Goal: Find specific page/section: Find specific page/section

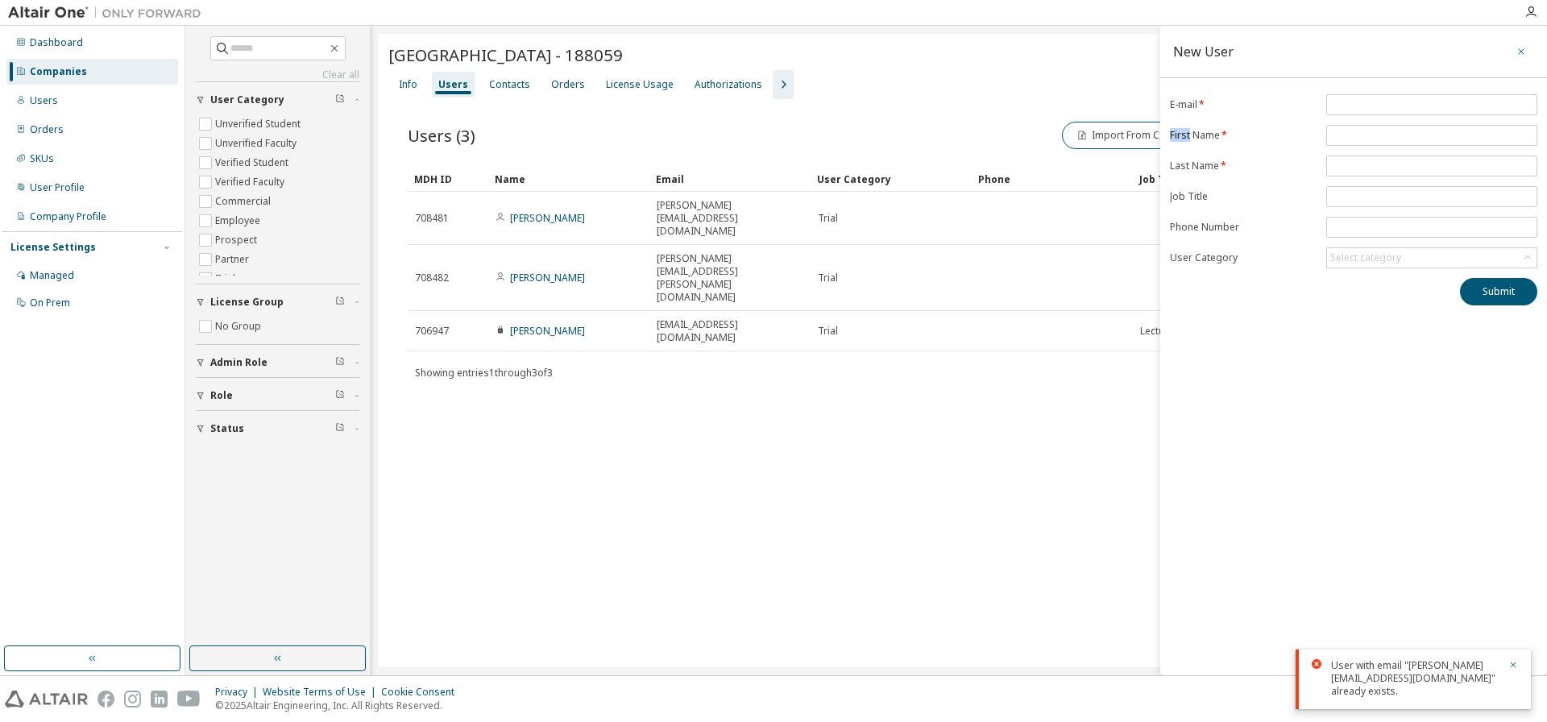
click at [1517, 52] on icon "button" at bounding box center [1520, 51] width 11 height 13
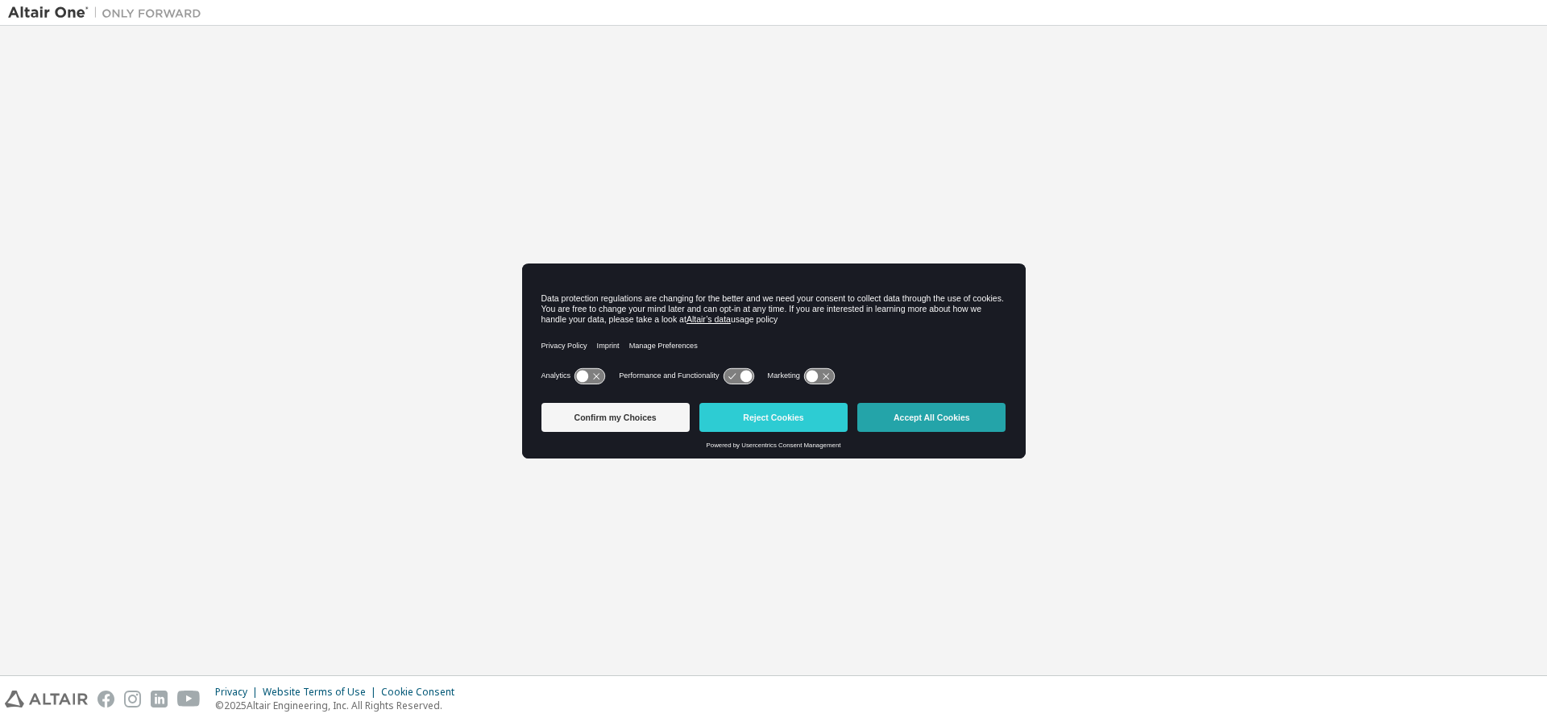
click at [955, 414] on button "Accept All Cookies" at bounding box center [931, 417] width 148 height 29
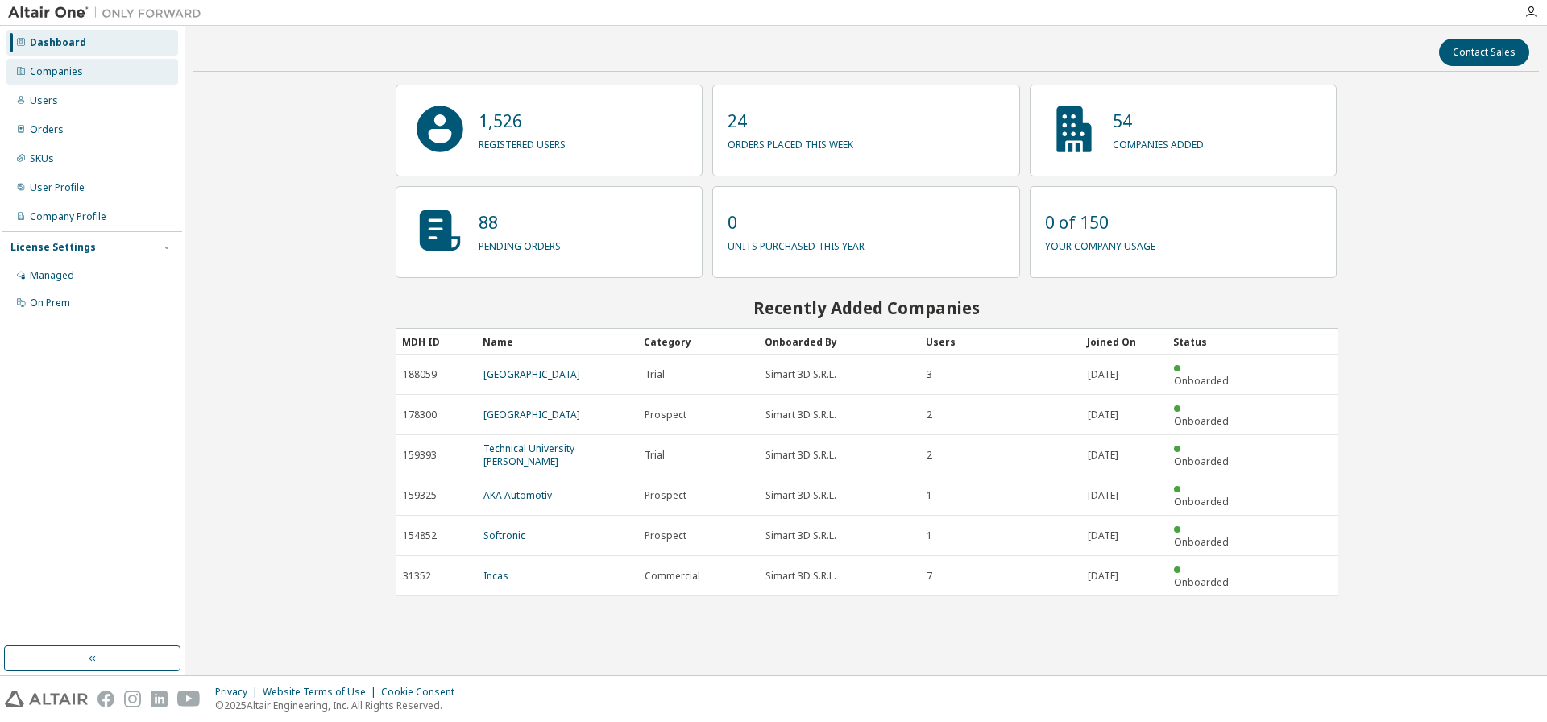
click at [45, 75] on div "Companies" at bounding box center [56, 71] width 53 height 13
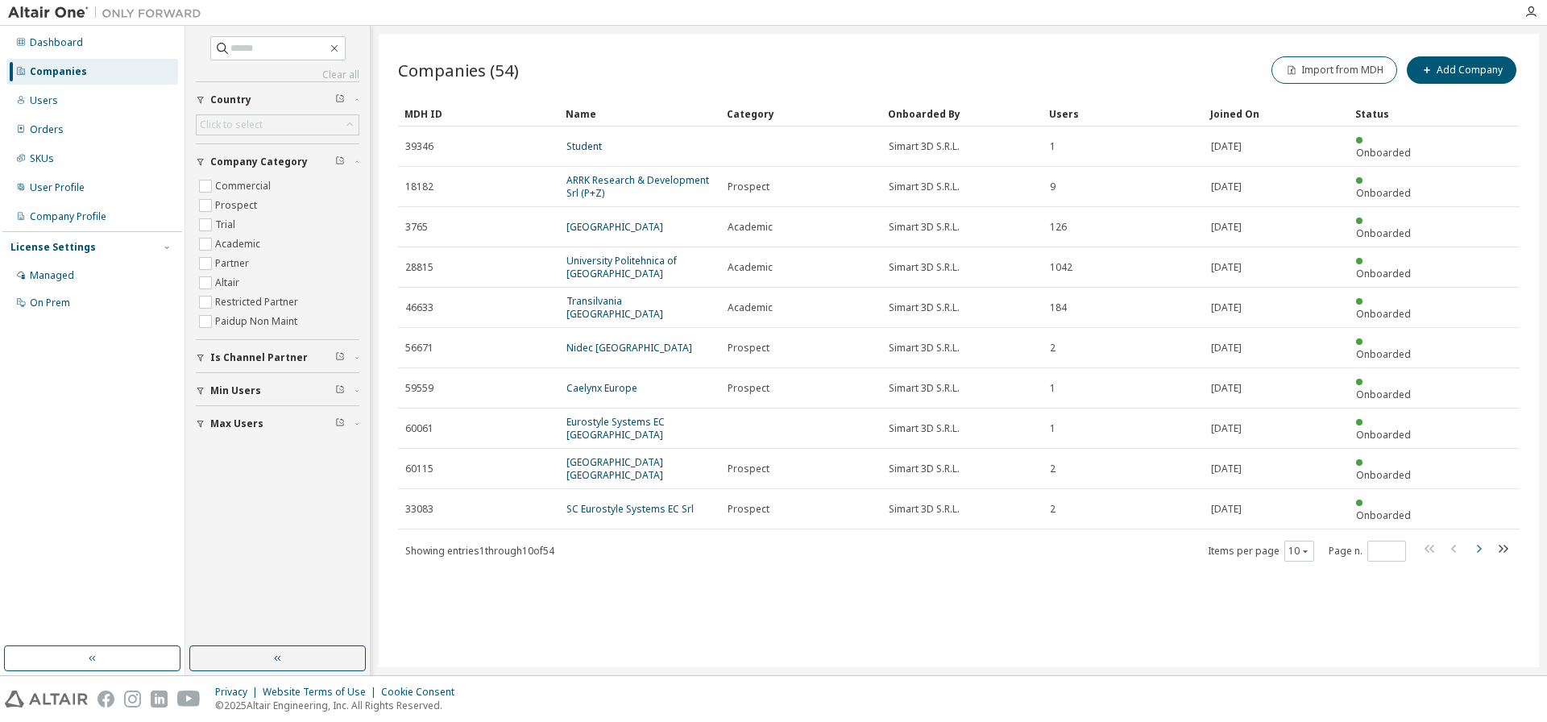
click at [1481, 539] on icon "button" at bounding box center [1478, 548] width 19 height 19
type input "*"
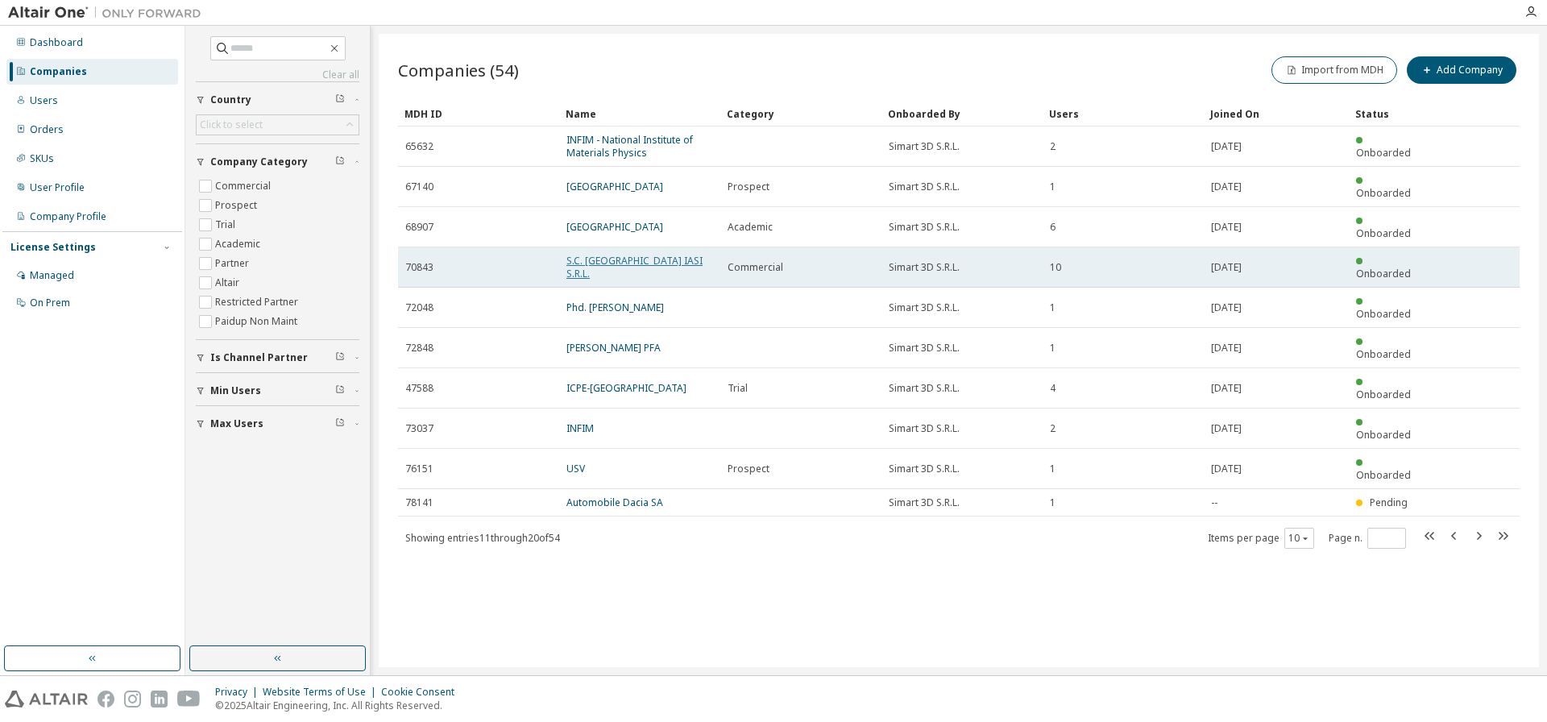
click at [632, 254] on link "S.C. ALTEN DELIVERY CENTER IASI S.R.L." at bounding box center [634, 267] width 136 height 27
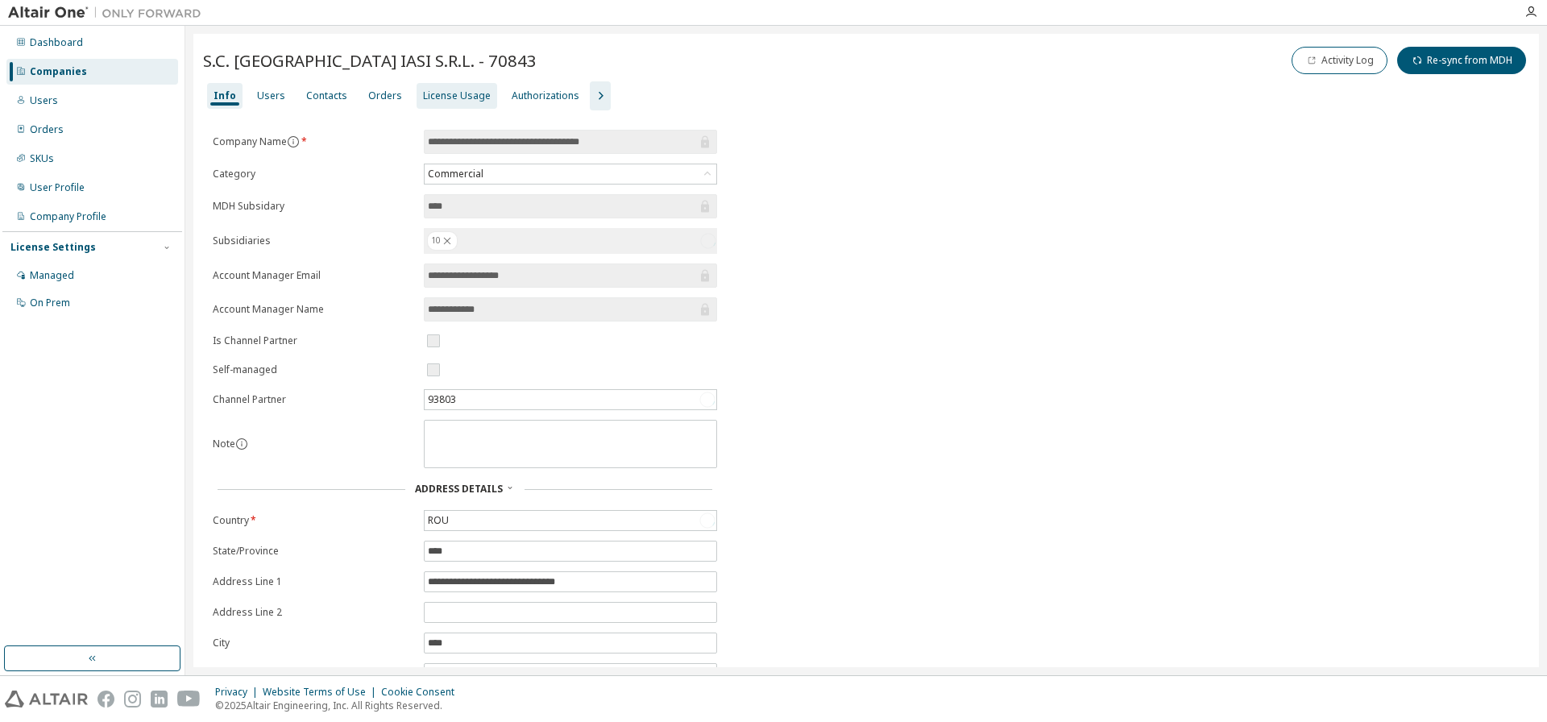
click at [424, 95] on div "License Usage" at bounding box center [457, 95] width 68 height 13
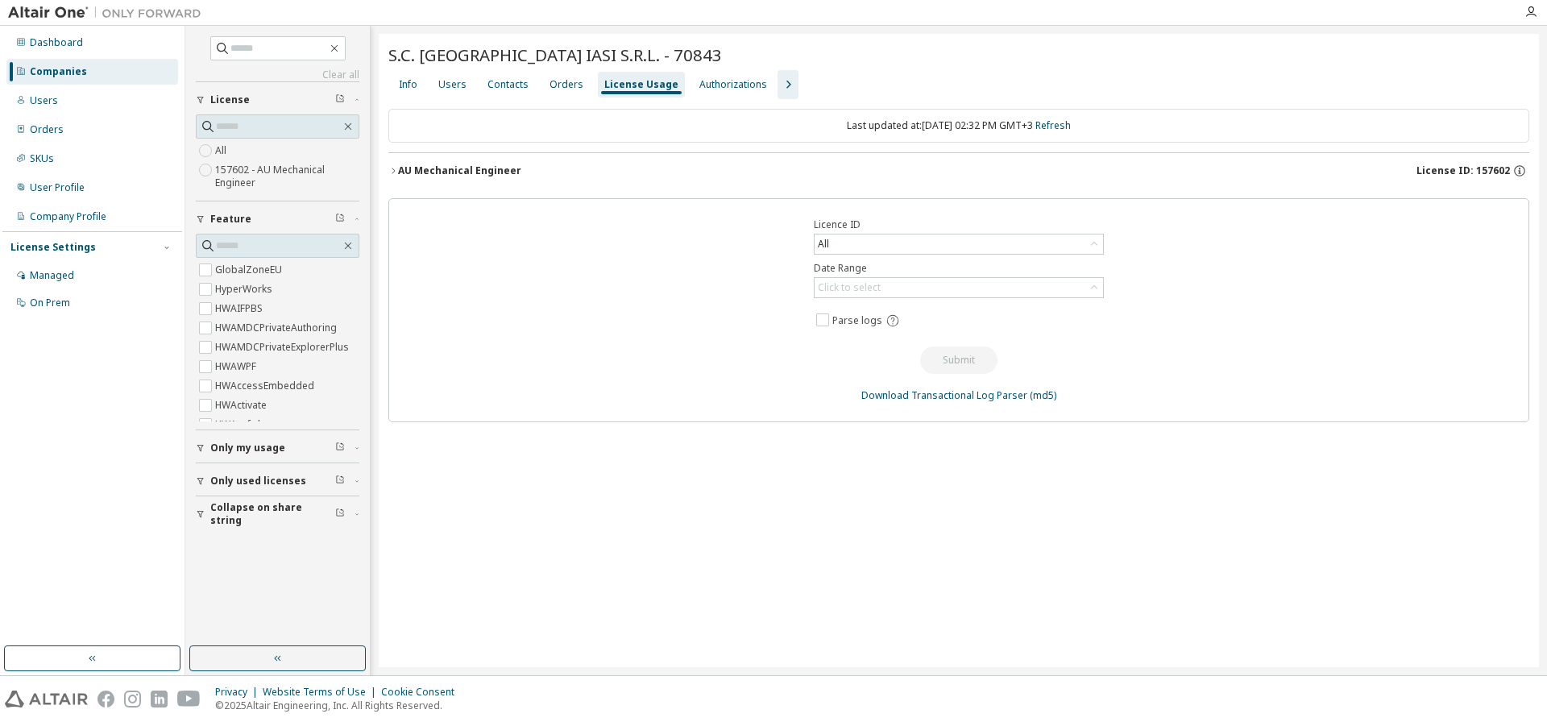
click at [459, 174] on div "AU Mechanical Engineer" at bounding box center [459, 170] width 123 height 13
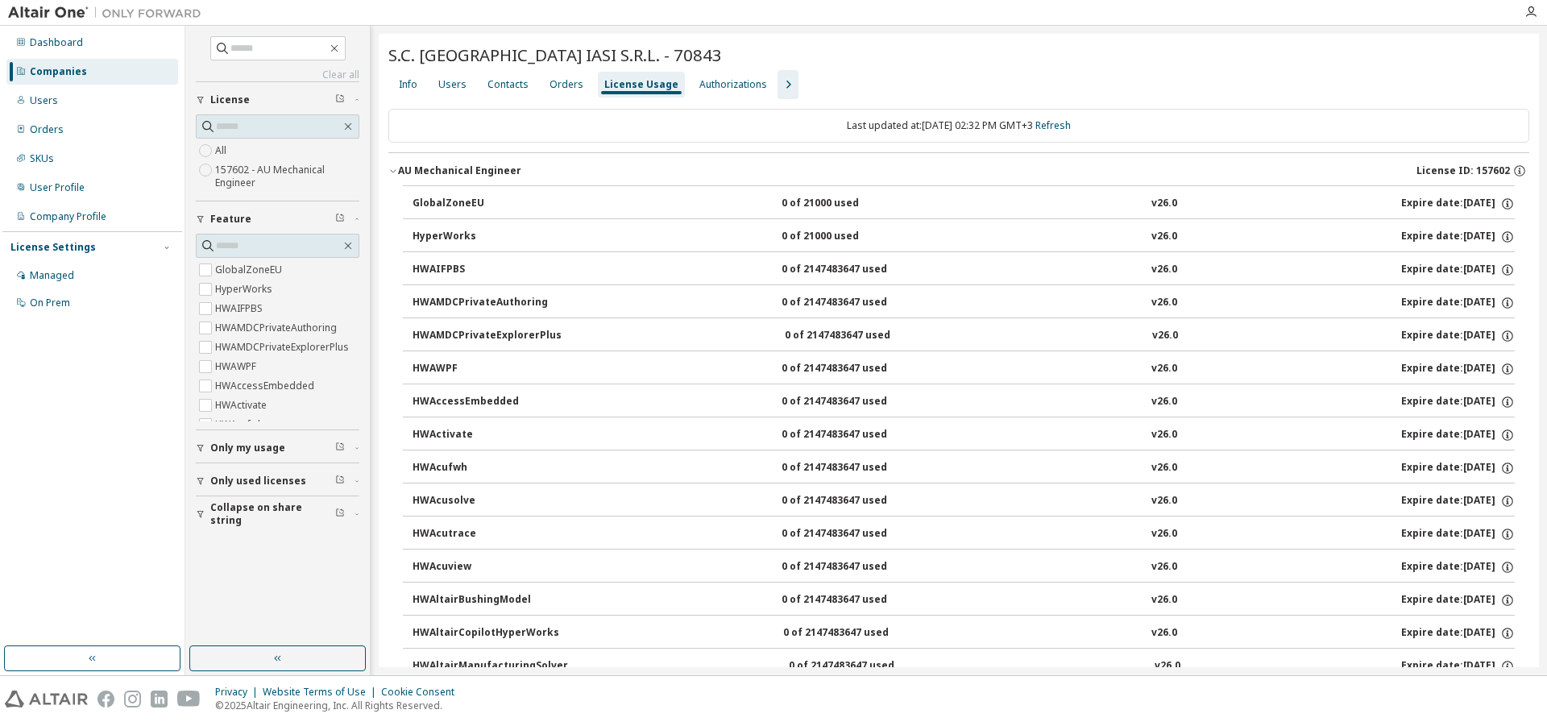
click at [49, 73] on div "Companies" at bounding box center [58, 71] width 57 height 13
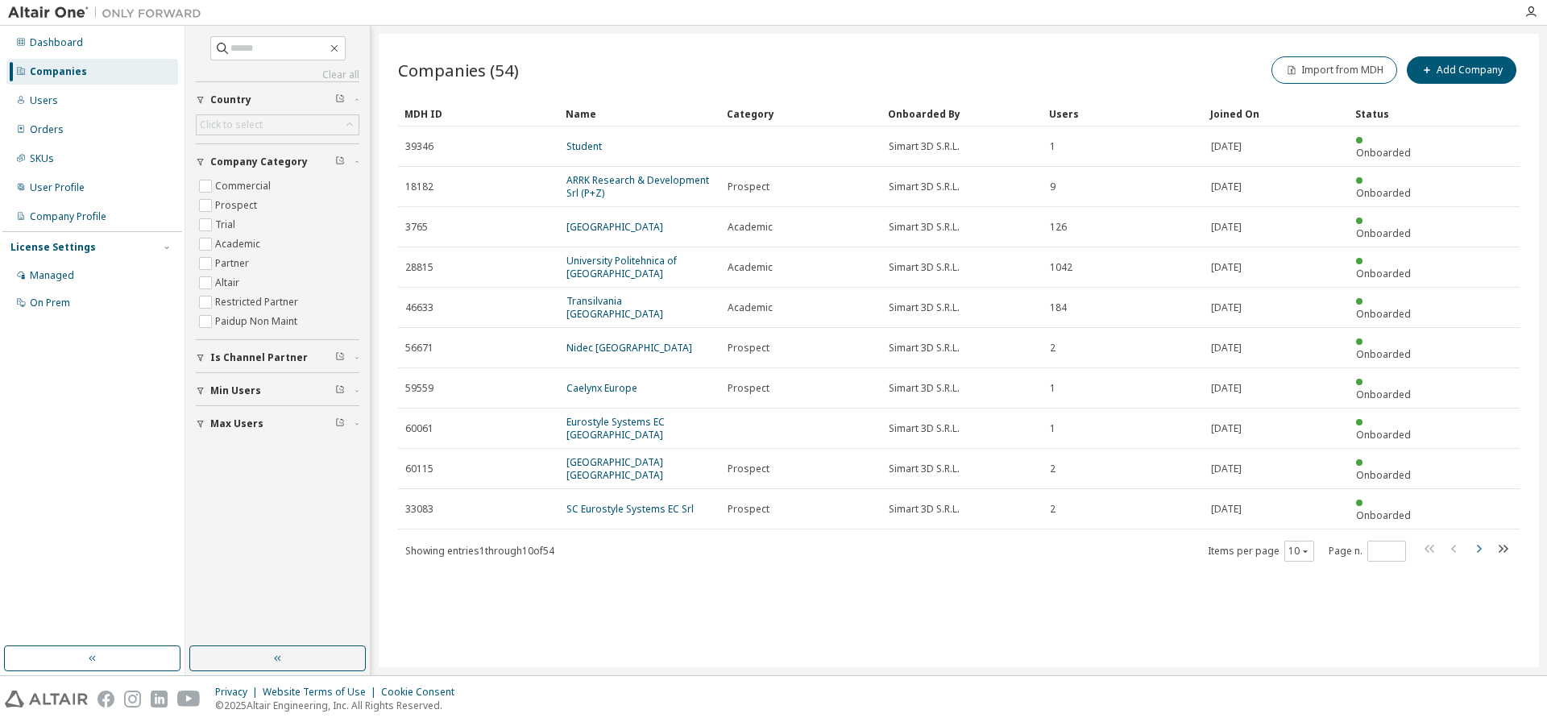
click at [1470, 539] on icon "button" at bounding box center [1478, 548] width 19 height 19
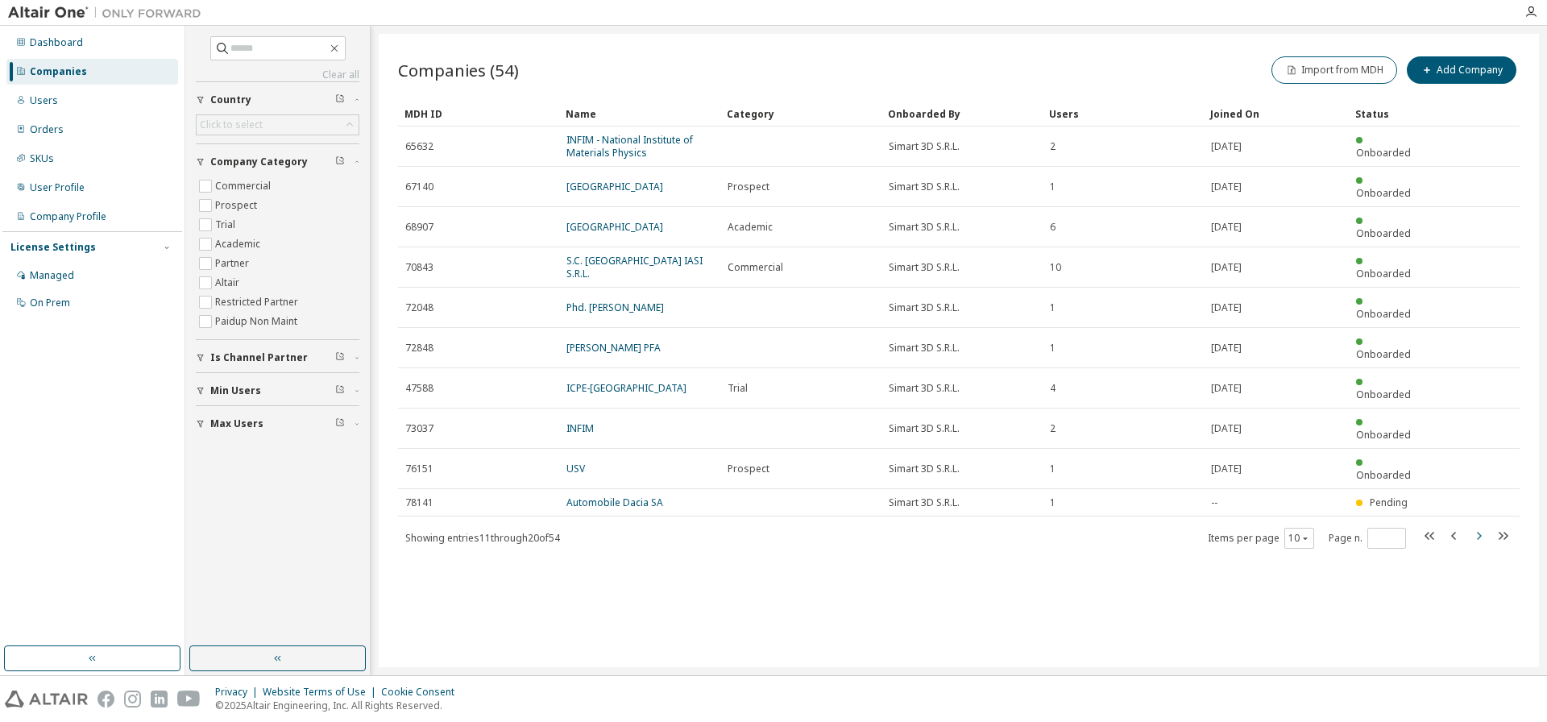
click at [1480, 532] on icon "button" at bounding box center [1479, 536] width 5 height 8
type input "*"
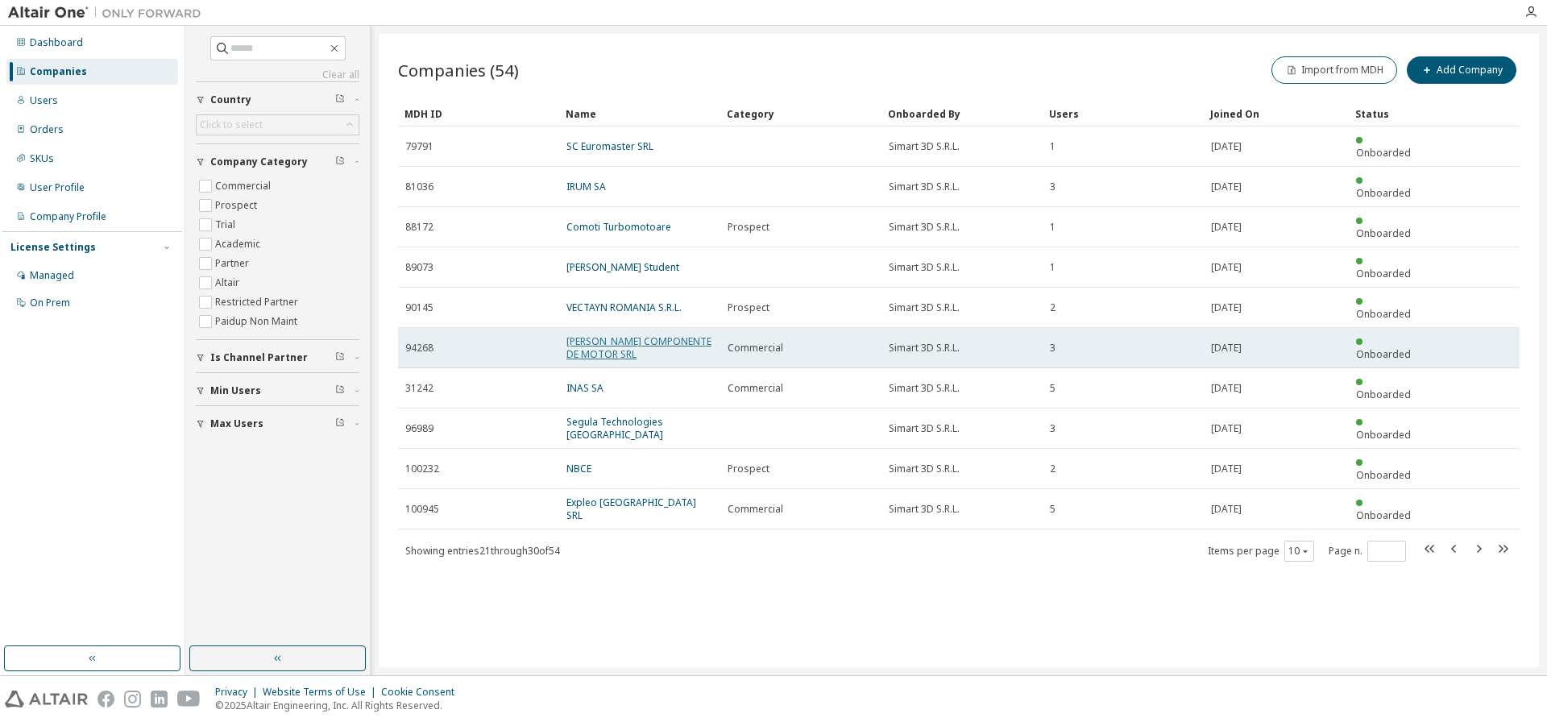
click at [598, 334] on link "MAHLE COMPONENTE DE MOTOR SRL" at bounding box center [638, 347] width 145 height 27
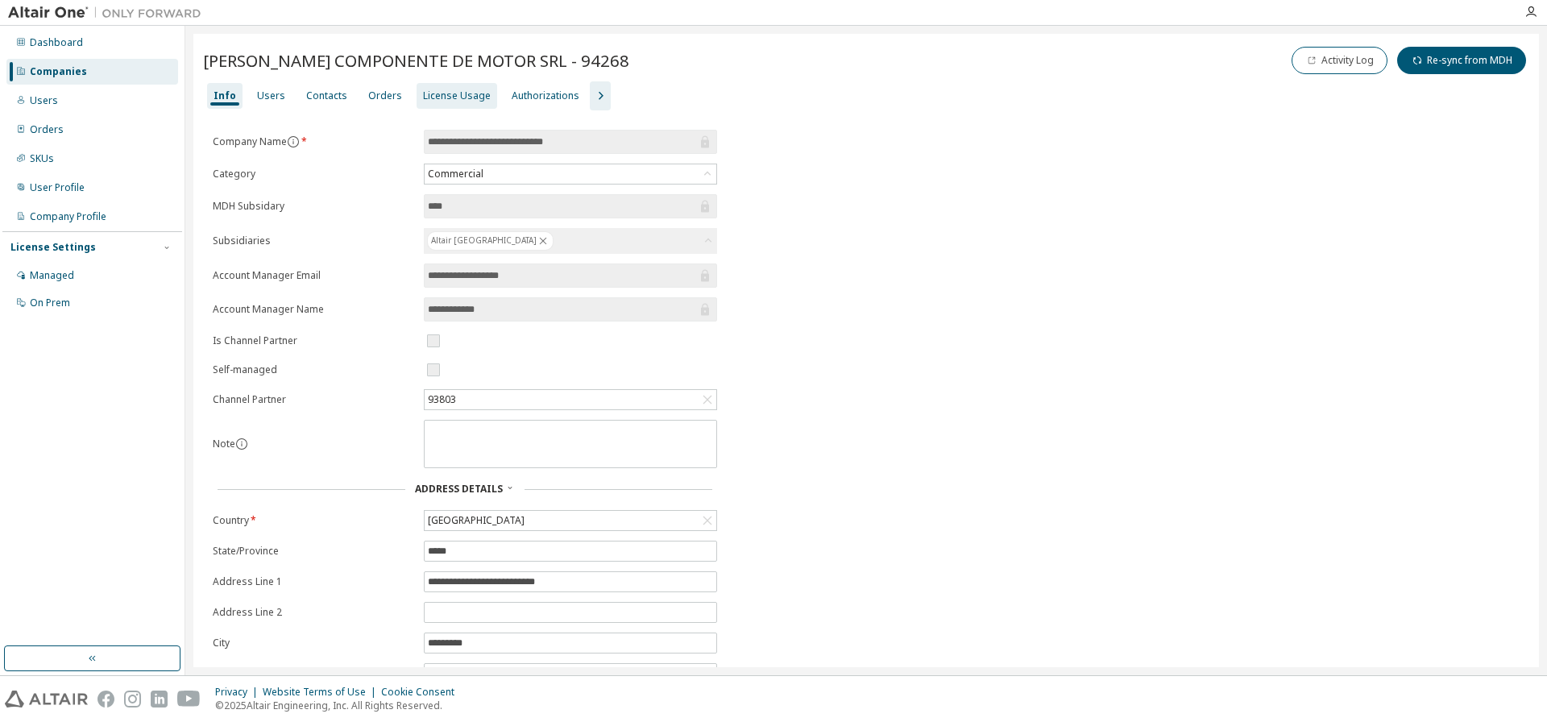
click at [445, 98] on div "License Usage" at bounding box center [457, 95] width 68 height 13
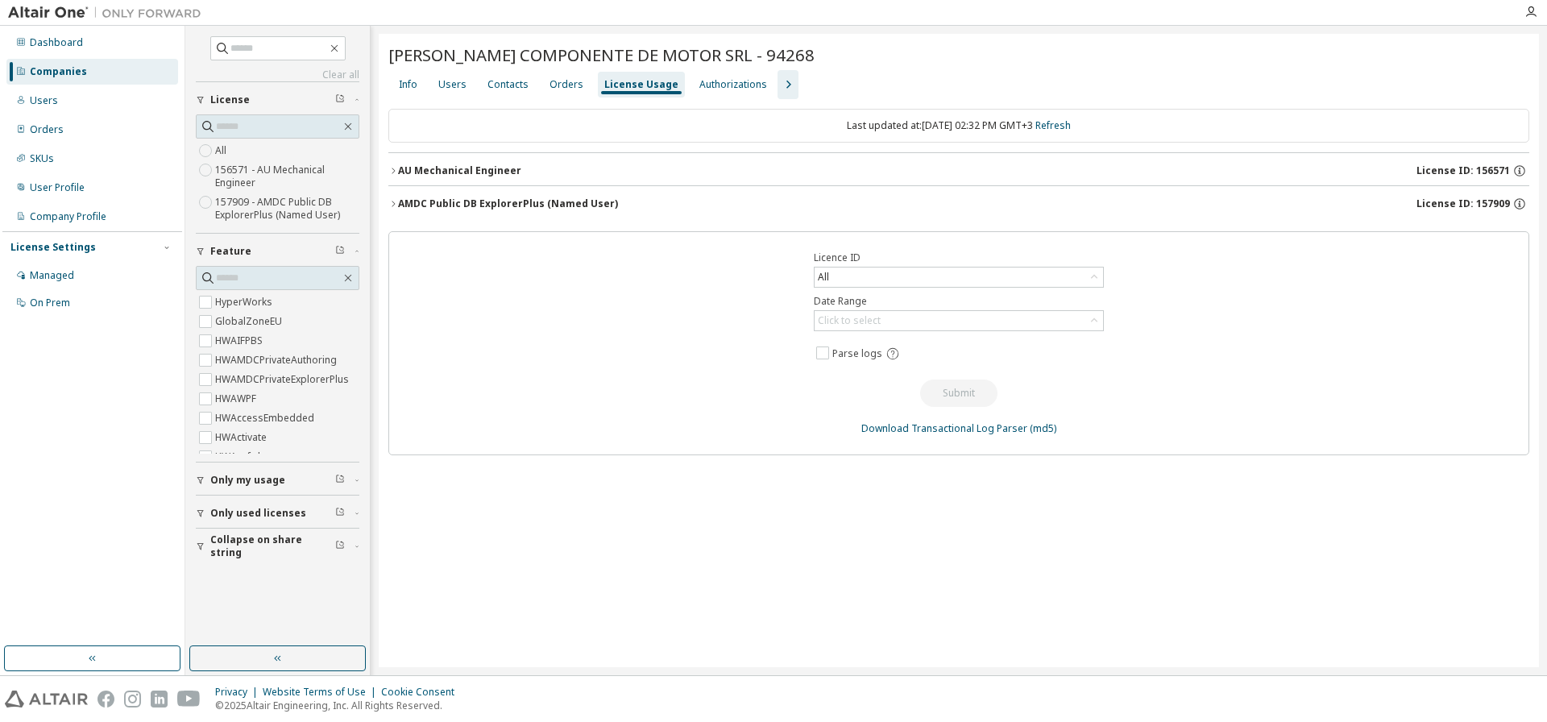
click at [461, 170] on div "AU Mechanical Engineer" at bounding box center [459, 170] width 123 height 13
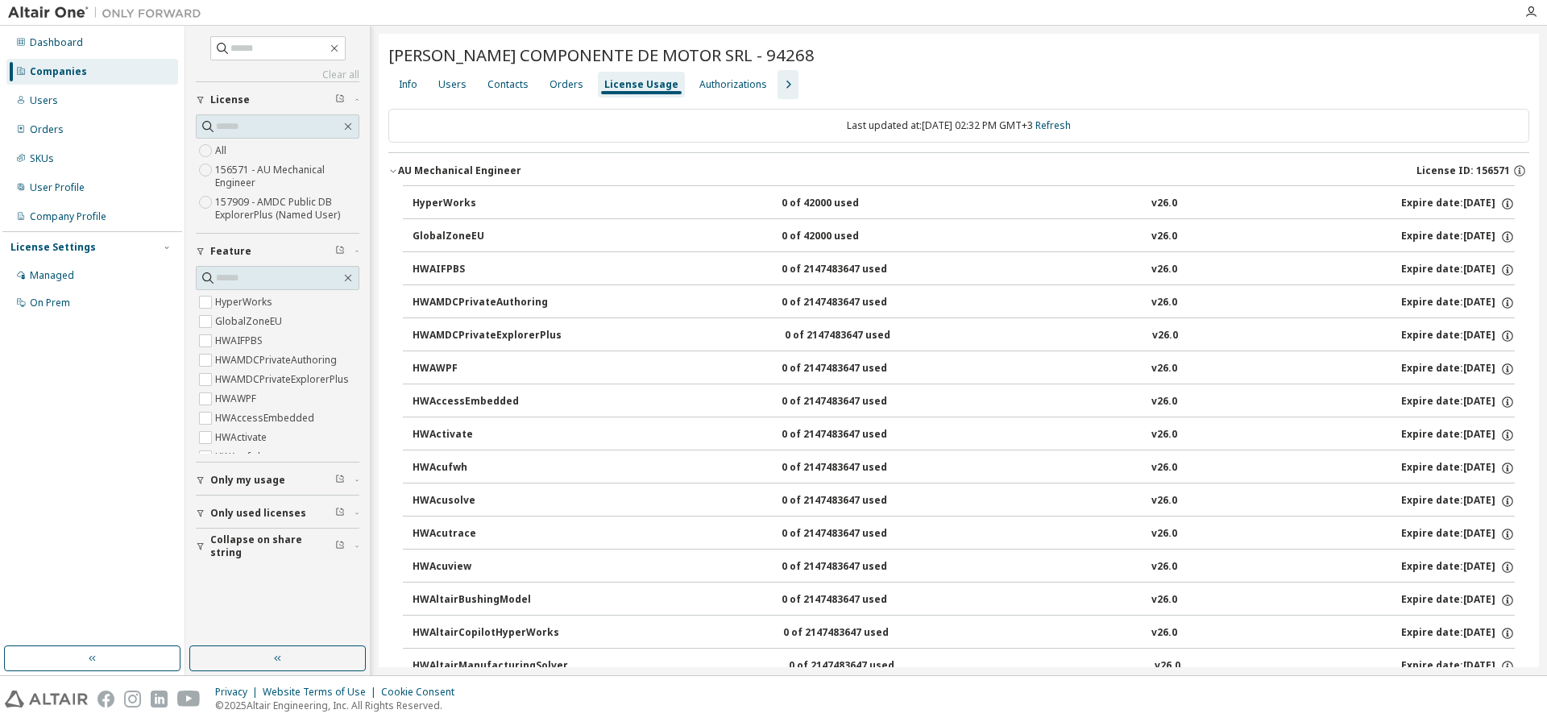
click at [54, 74] on div "Companies" at bounding box center [58, 71] width 57 height 13
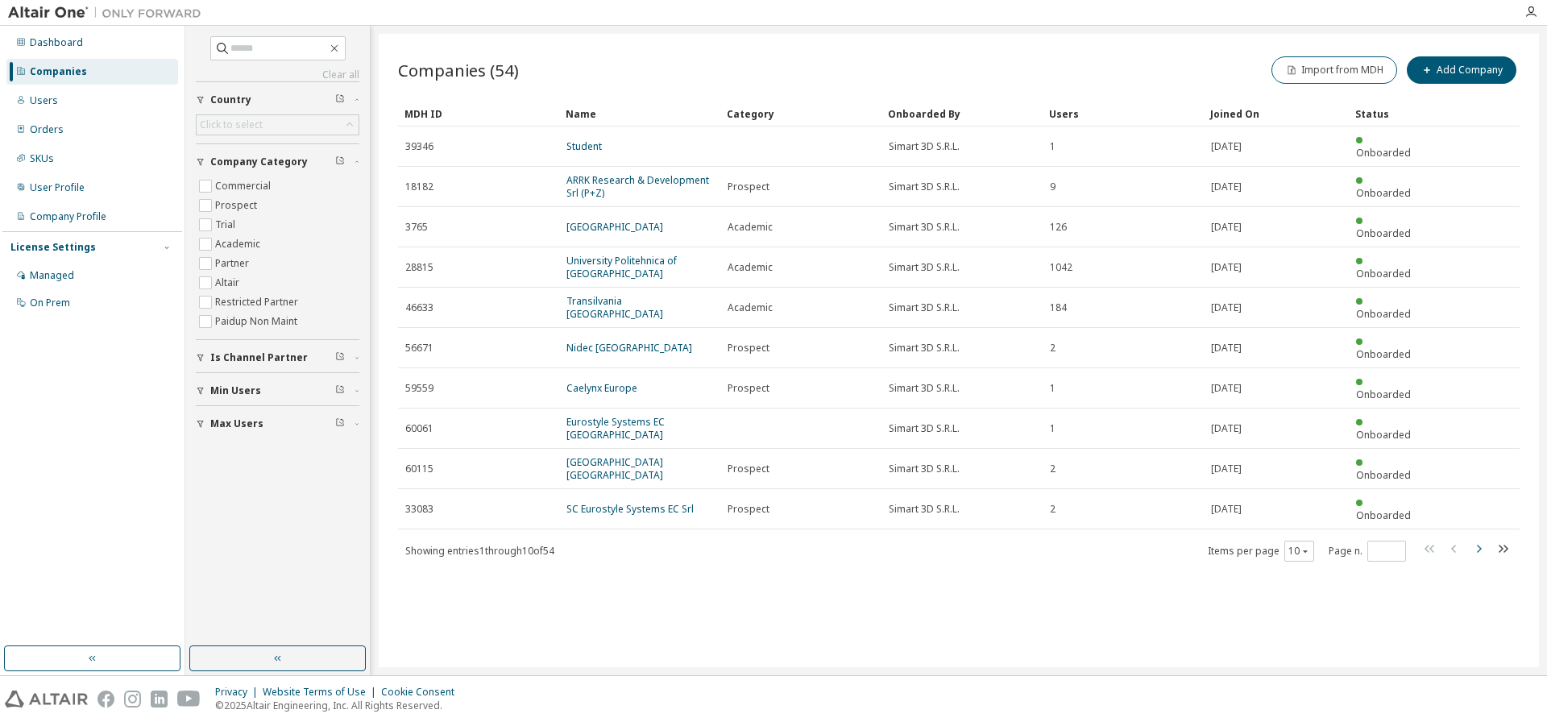
click at [1481, 539] on icon "button" at bounding box center [1478, 548] width 19 height 19
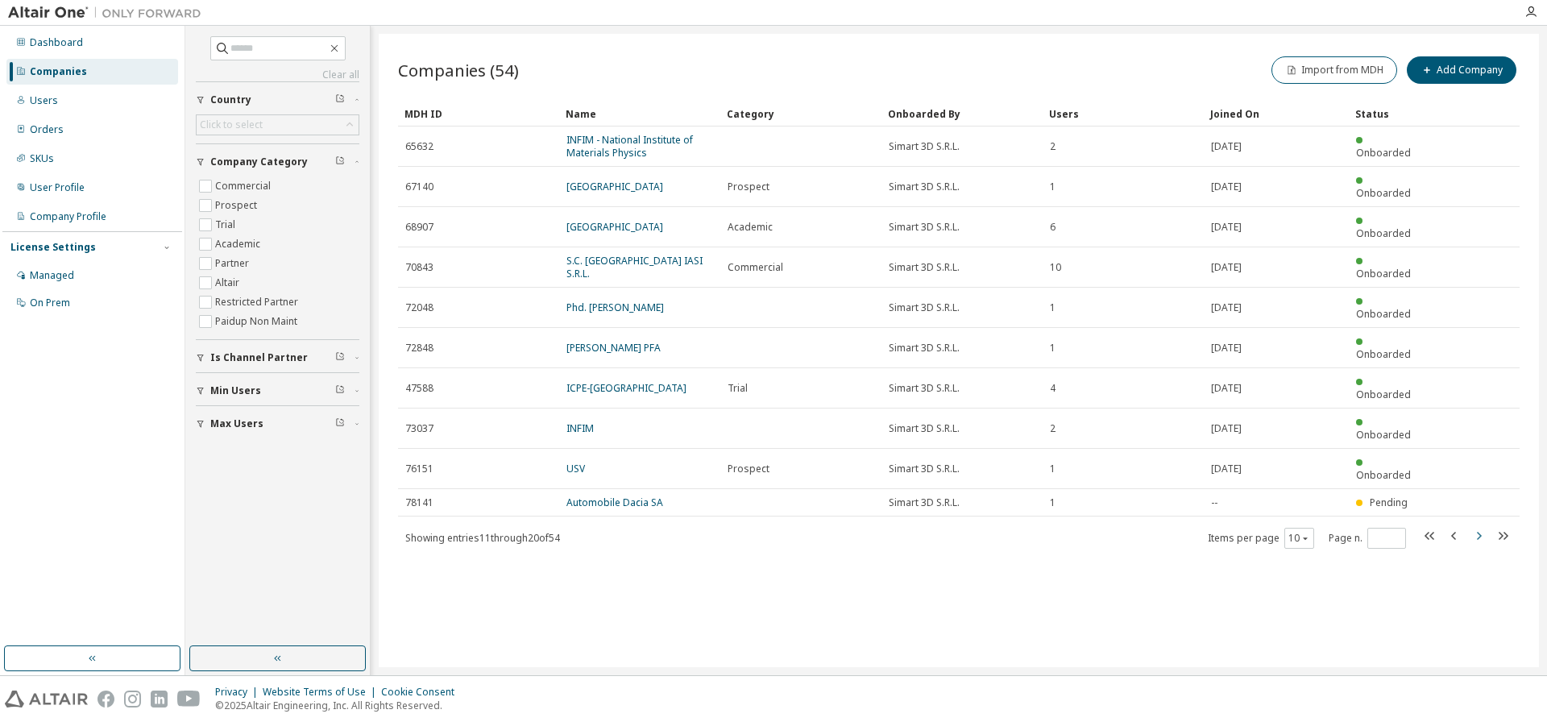
click at [1479, 532] on icon "button" at bounding box center [1479, 536] width 5 height 8
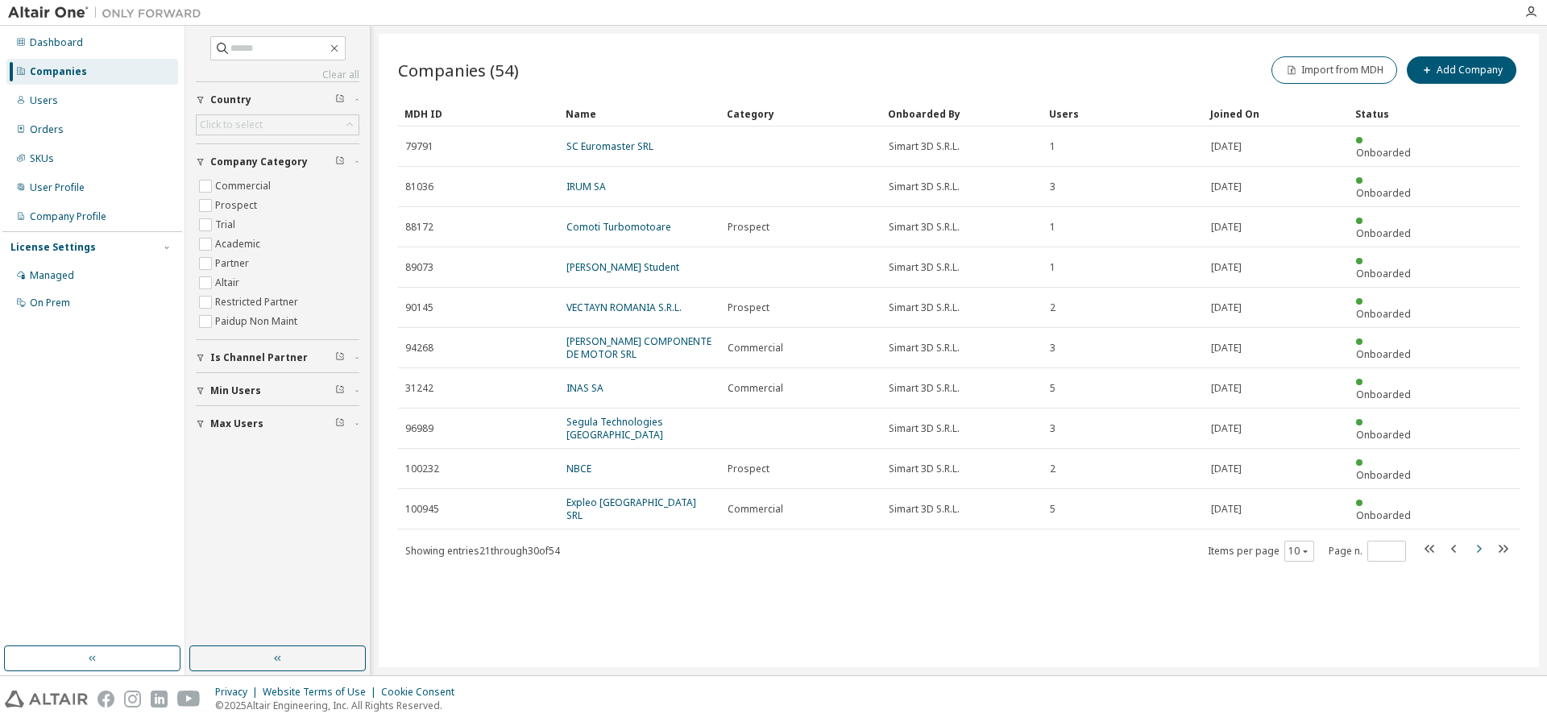
click at [1481, 539] on icon "button" at bounding box center [1478, 548] width 19 height 19
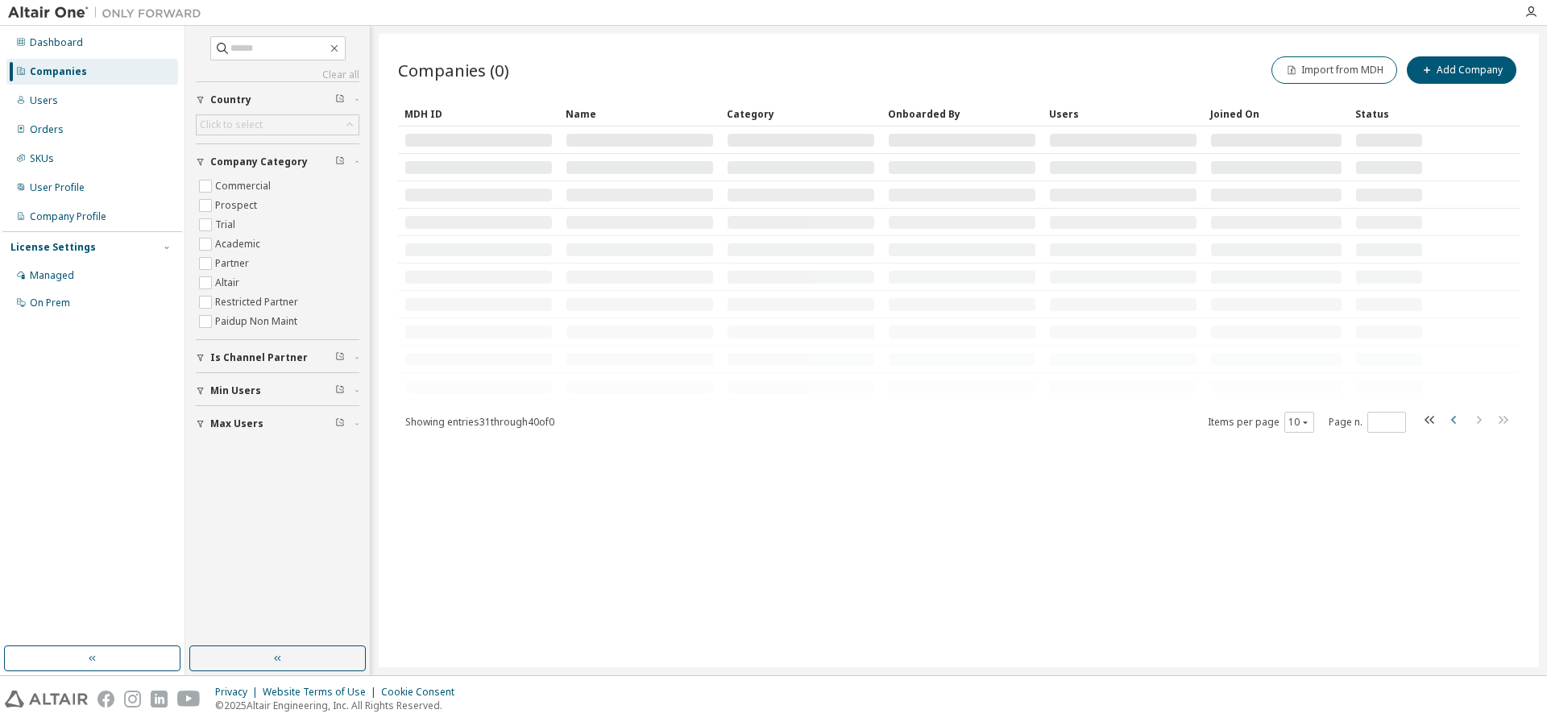
click at [1452, 420] on icon "button" at bounding box center [1453, 420] width 5 height 8
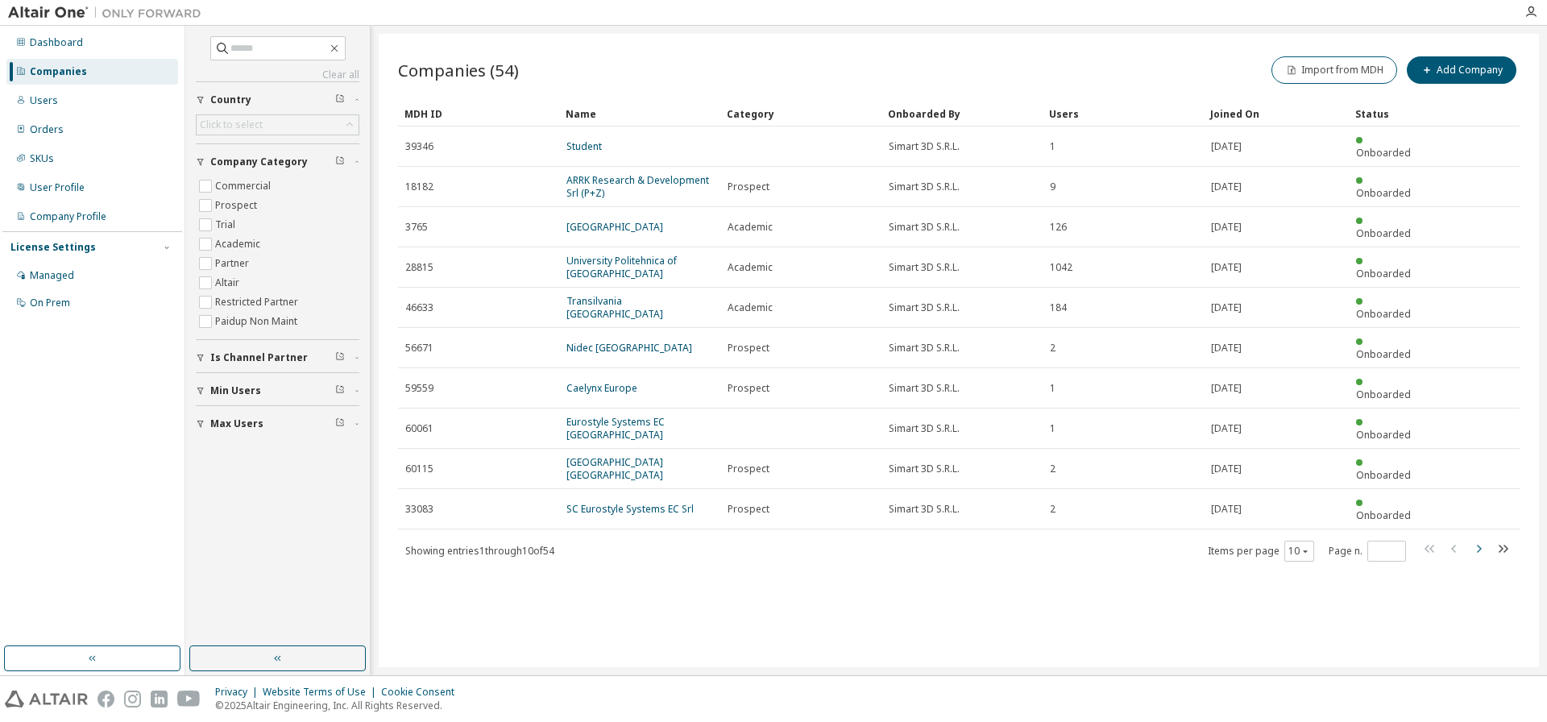
click at [1477, 539] on icon "button" at bounding box center [1478, 548] width 19 height 19
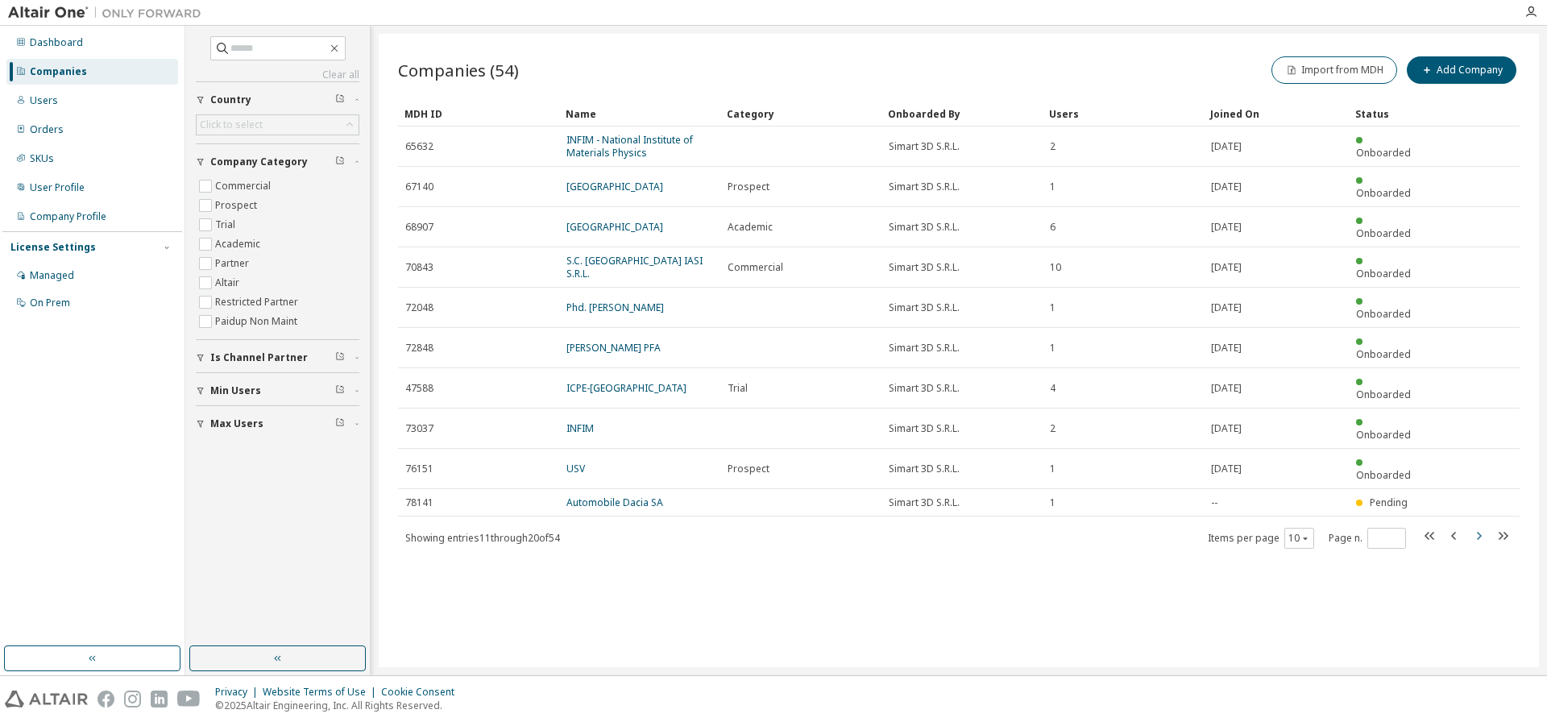
click at [1478, 526] on icon "button" at bounding box center [1478, 535] width 19 height 19
type input "*"
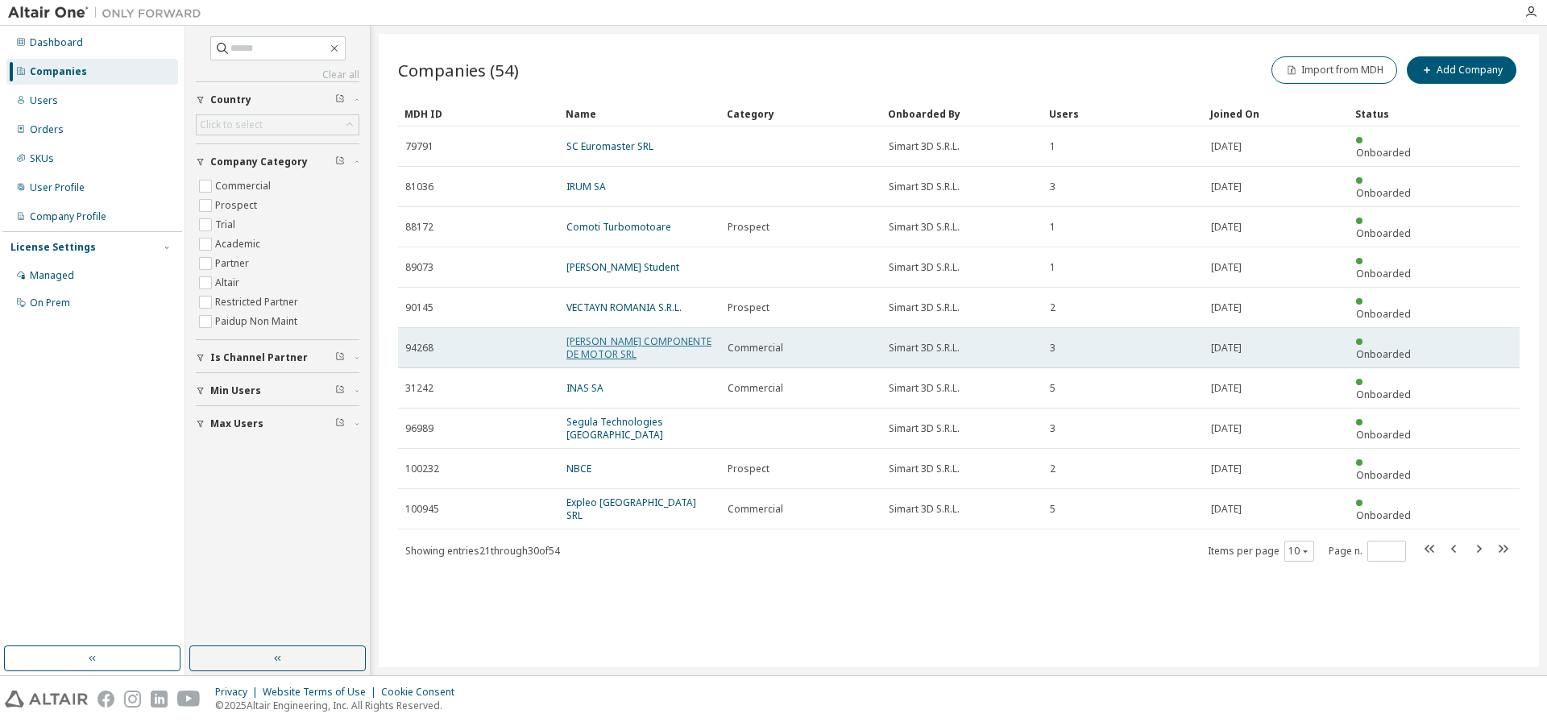
click at [608, 334] on link "MAHLE COMPONENTE DE MOTOR SRL" at bounding box center [638, 347] width 145 height 27
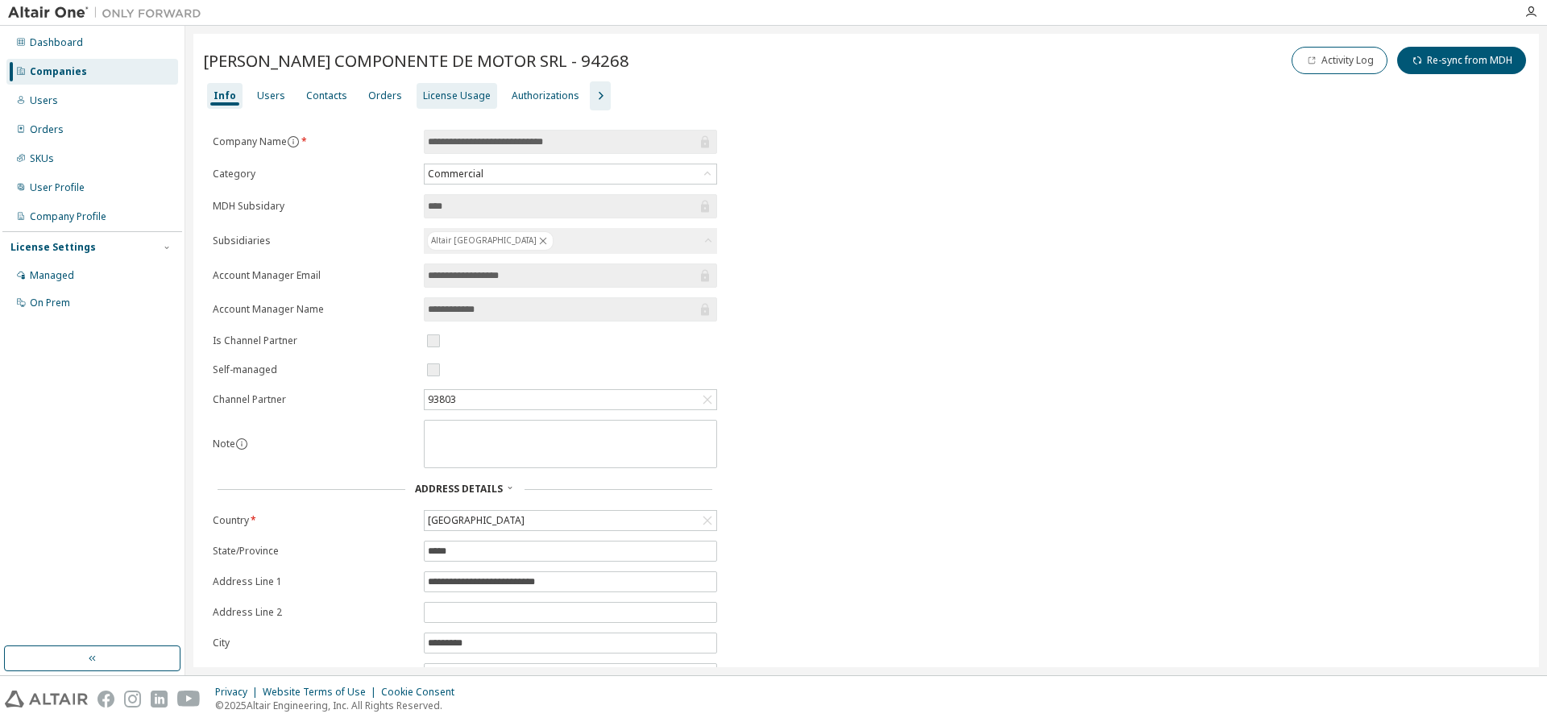
click at [441, 98] on div "License Usage" at bounding box center [457, 95] width 68 height 13
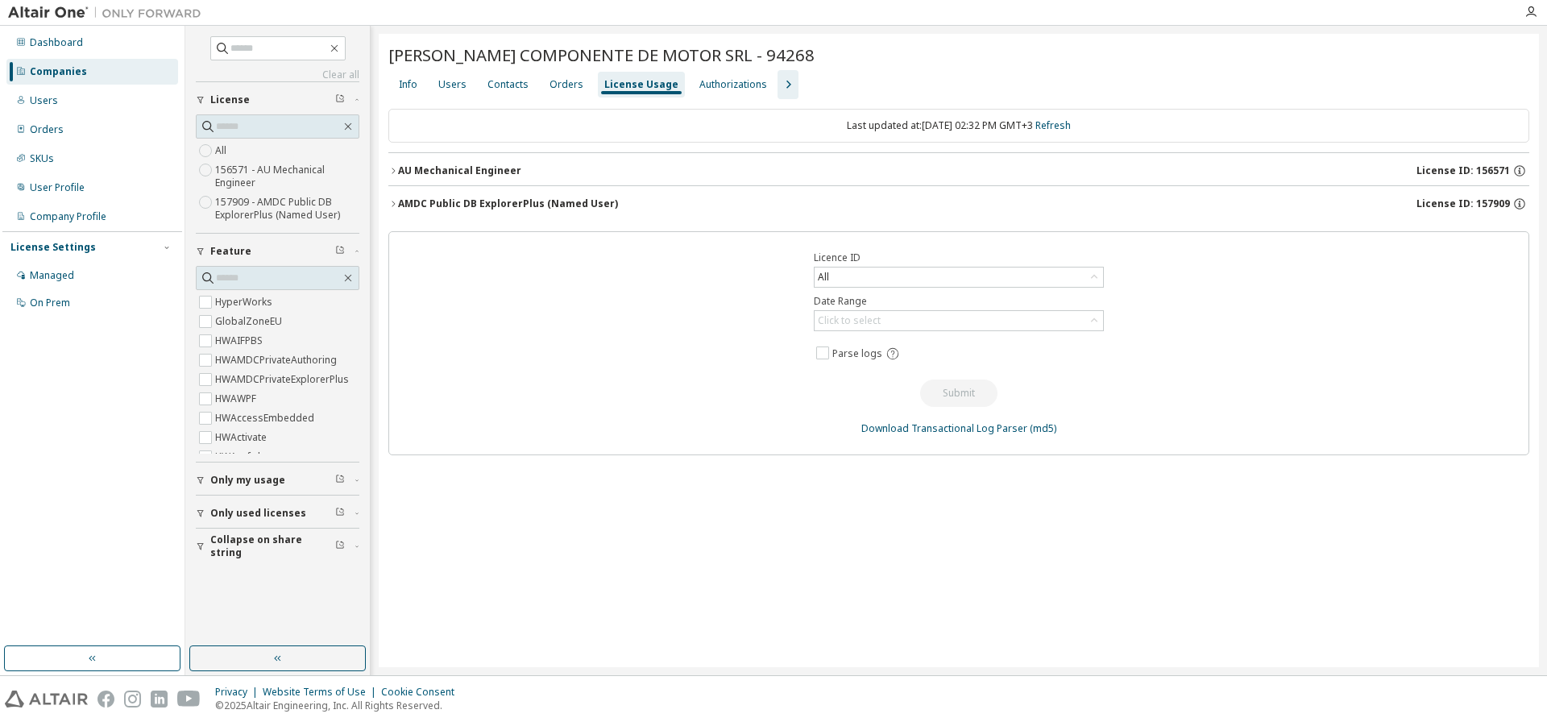
click at [465, 169] on div "AU Mechanical Engineer" at bounding box center [459, 170] width 123 height 13
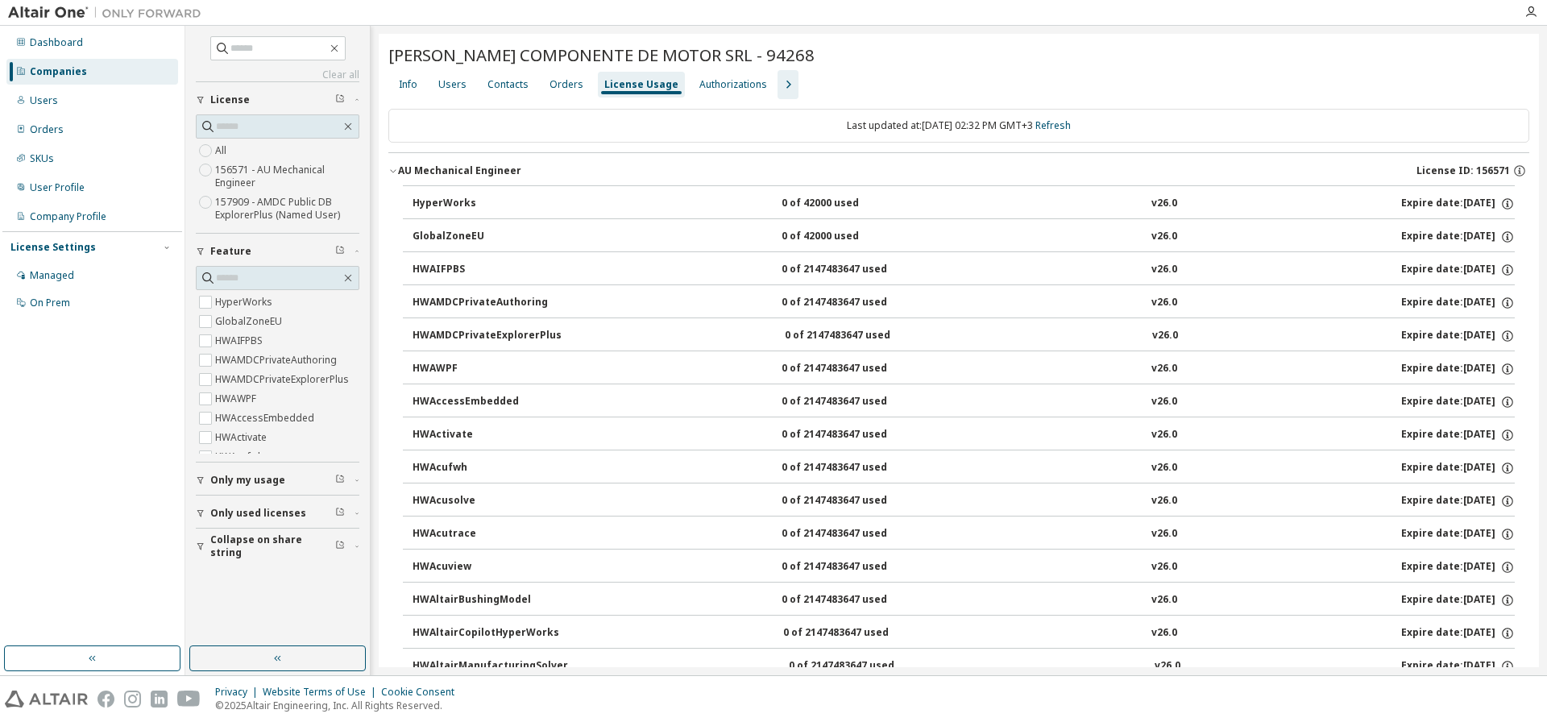
click at [89, 70] on div "Companies" at bounding box center [92, 72] width 172 height 26
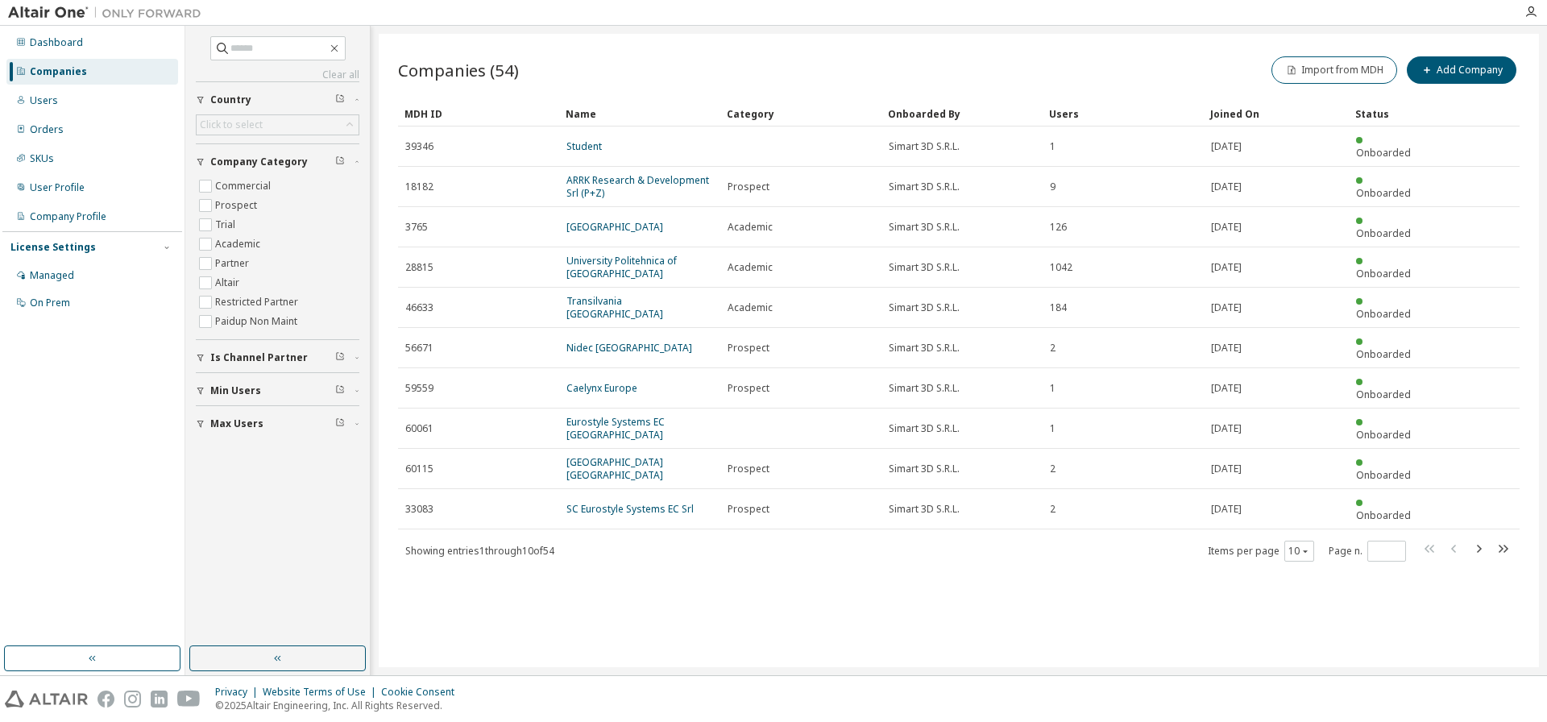
click at [1481, 545] on icon "button" at bounding box center [1479, 549] width 5 height 8
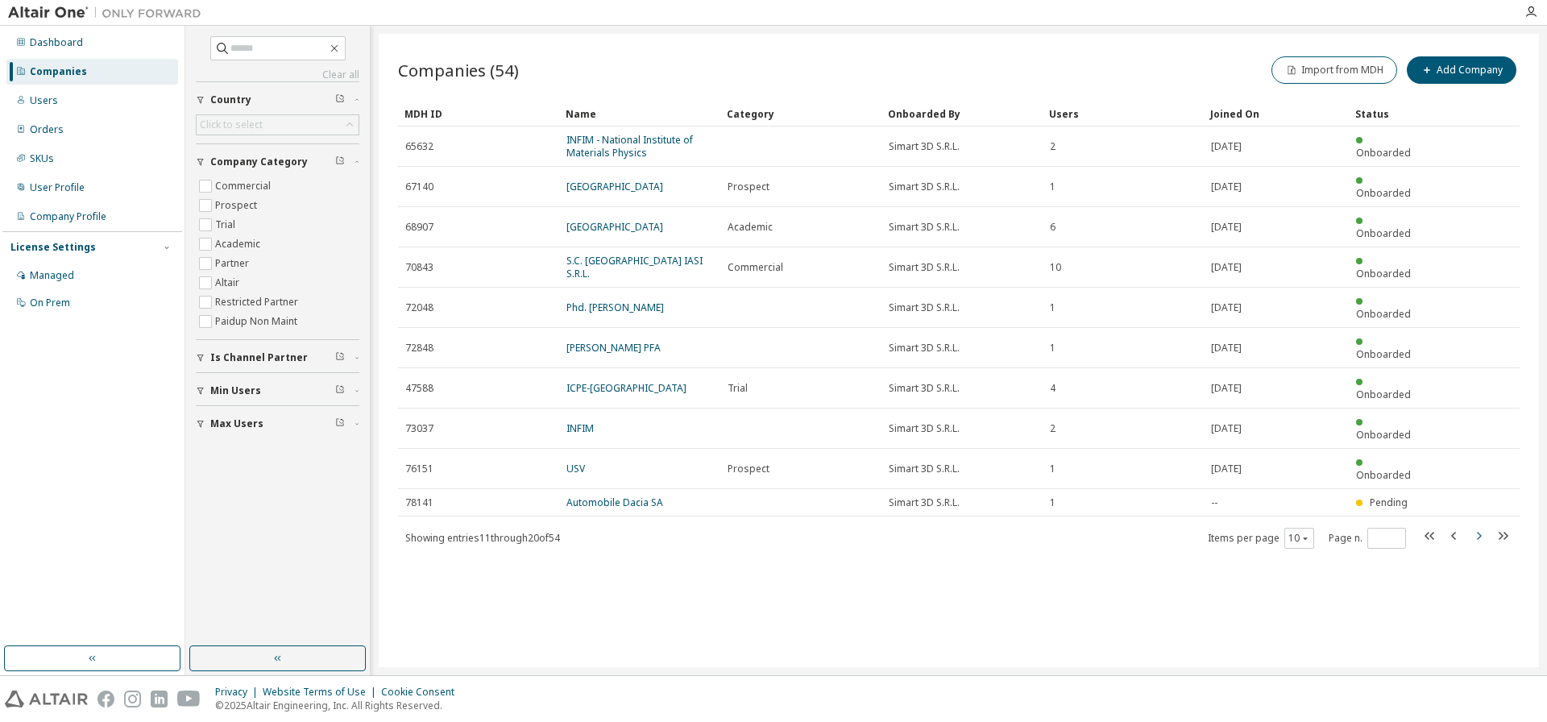
click at [1481, 526] on icon "button" at bounding box center [1478, 535] width 19 height 19
type input "*"
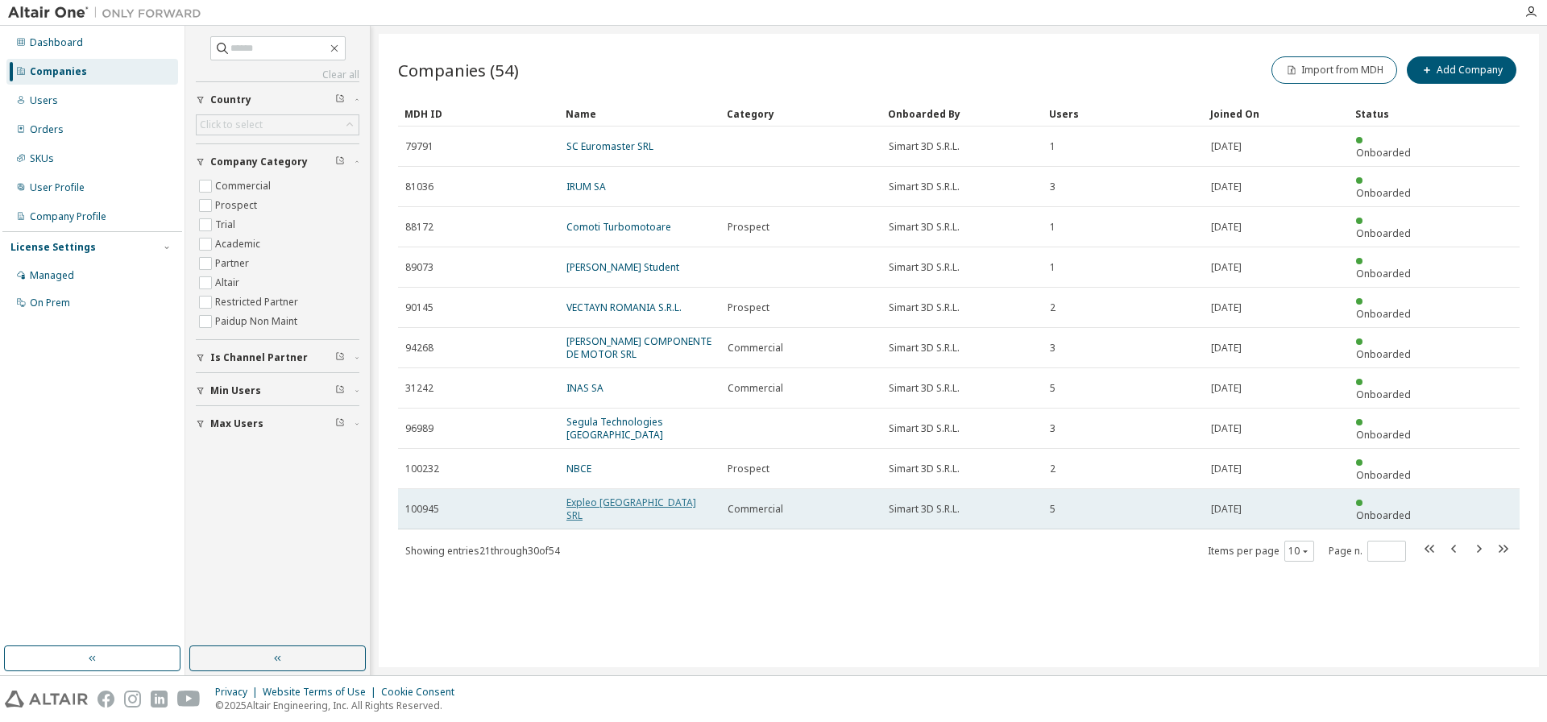
click at [606, 495] on link "Expleo Romania SRL" at bounding box center [631, 508] width 130 height 27
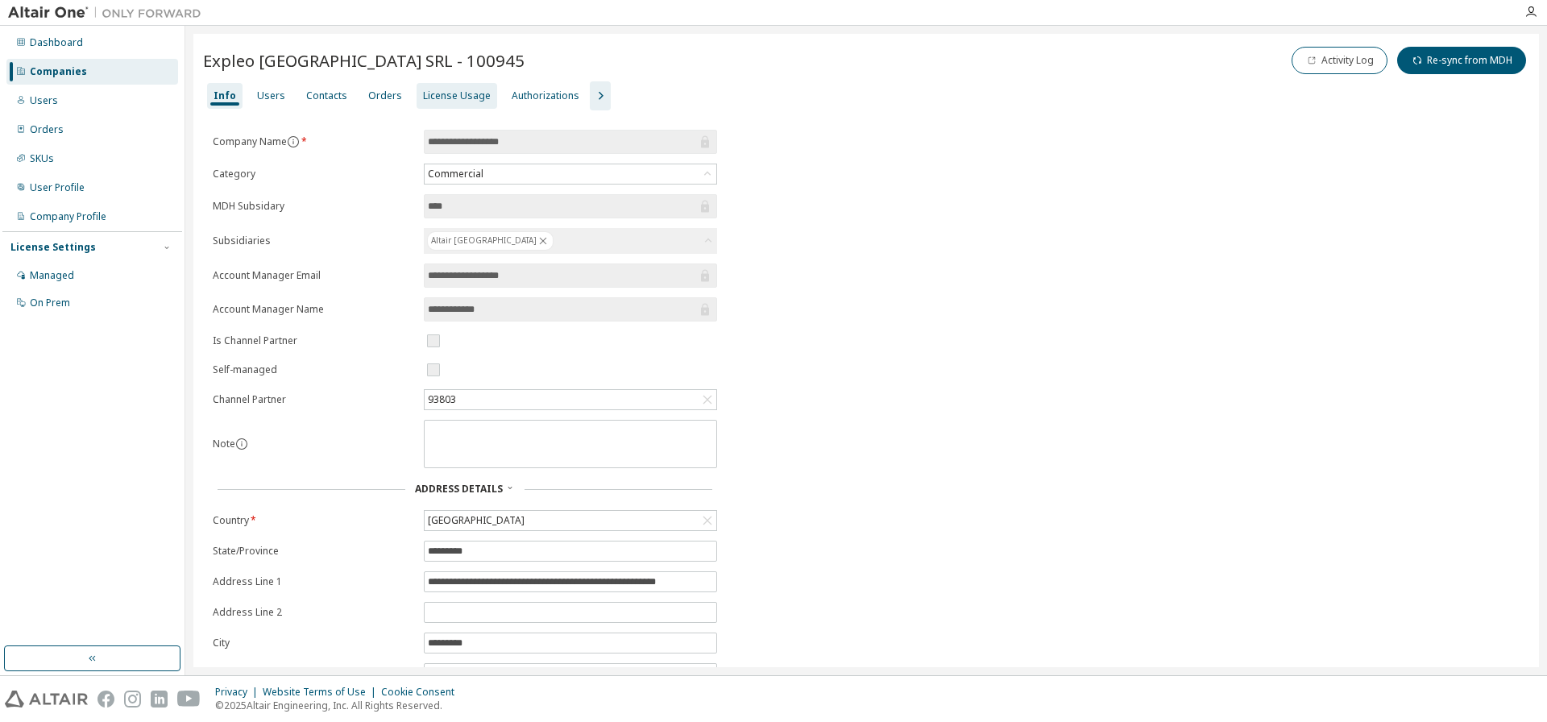
click at [448, 93] on div "License Usage" at bounding box center [457, 95] width 68 height 13
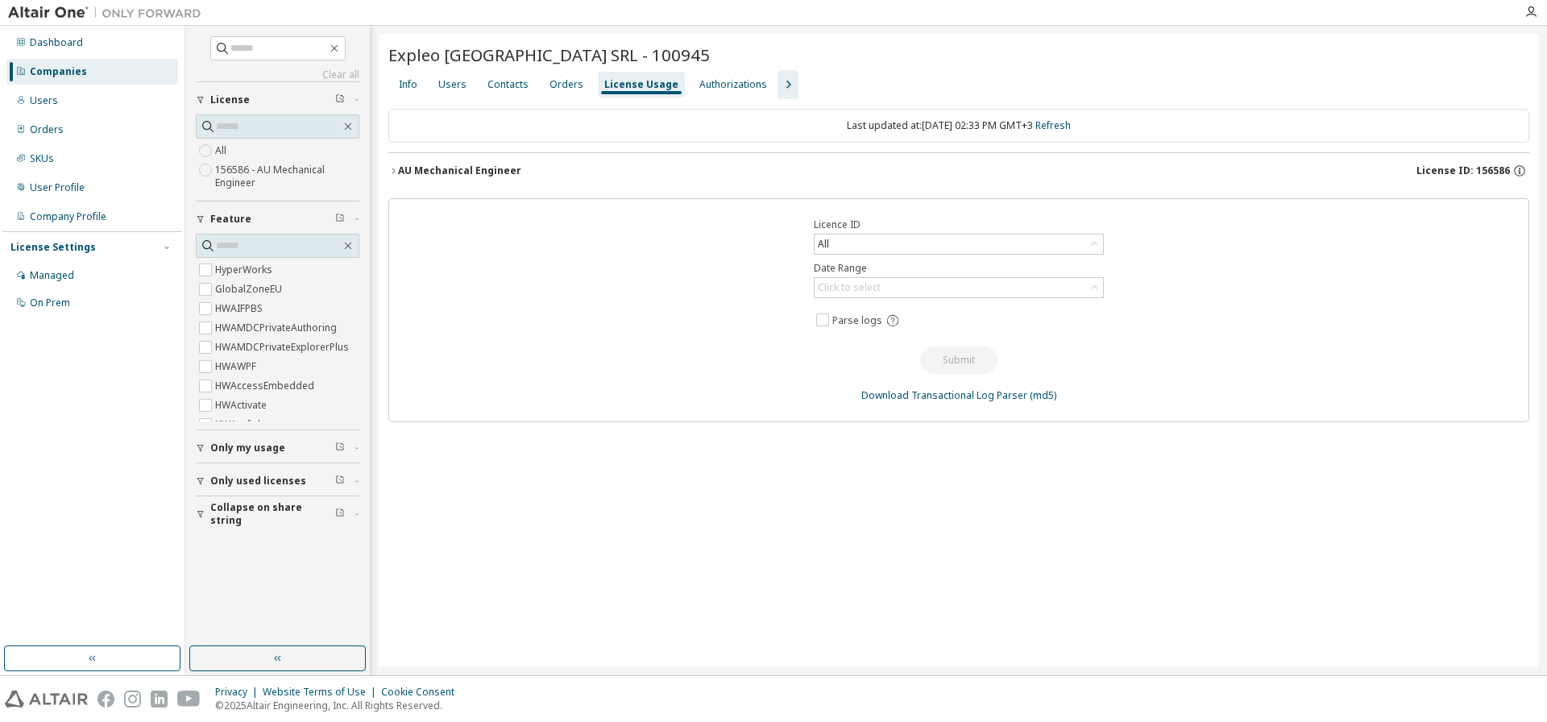
click at [454, 172] on div "AU Mechanical Engineer" at bounding box center [459, 170] width 123 height 13
